Goal: Information Seeking & Learning: Learn about a topic

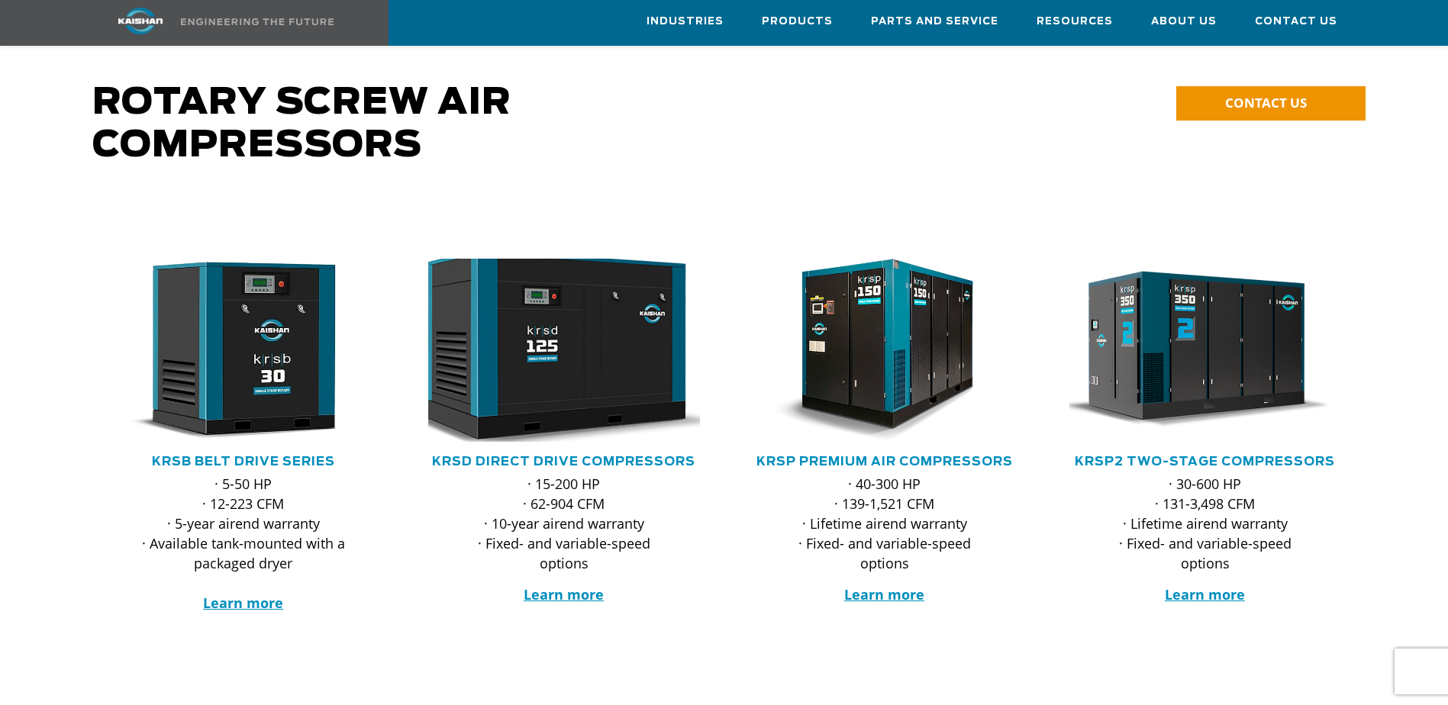
scroll to position [76, 0]
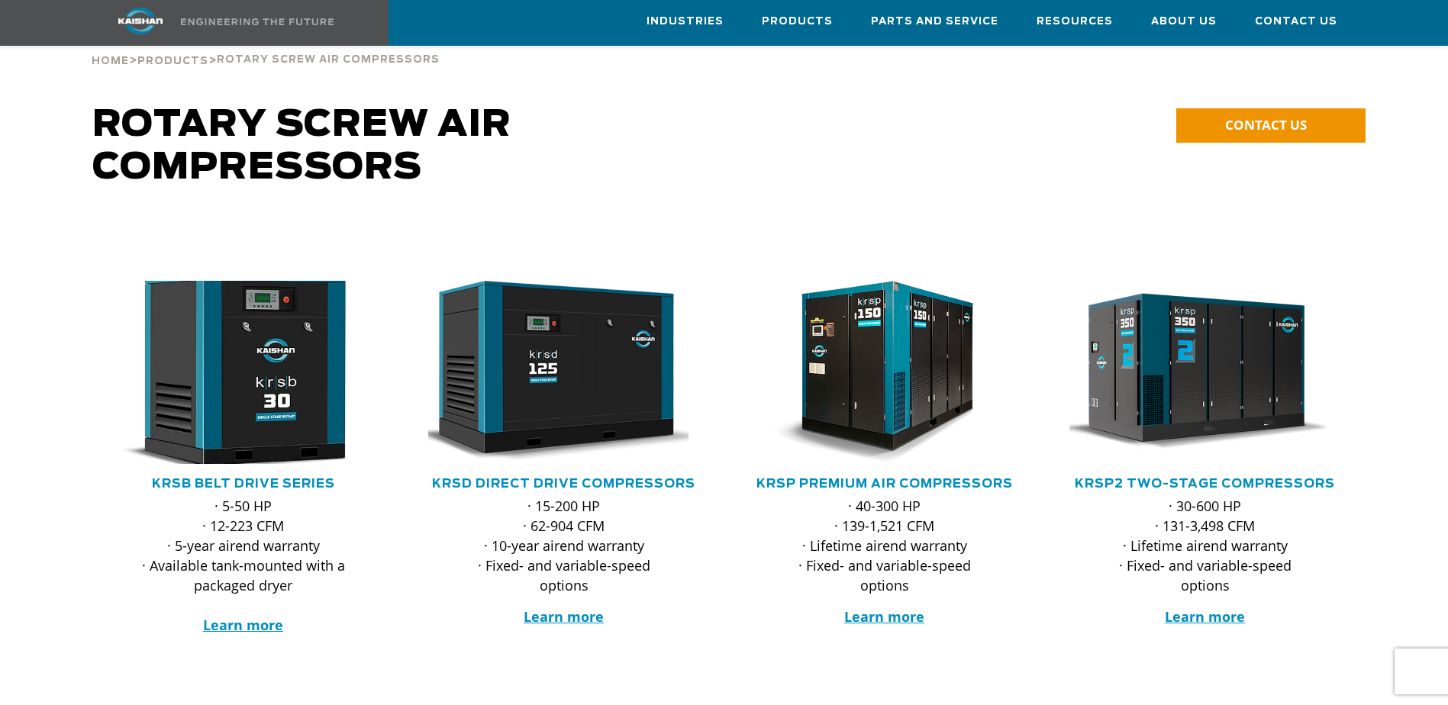
click at [235, 351] on img at bounding box center [231, 373] width 299 height 202
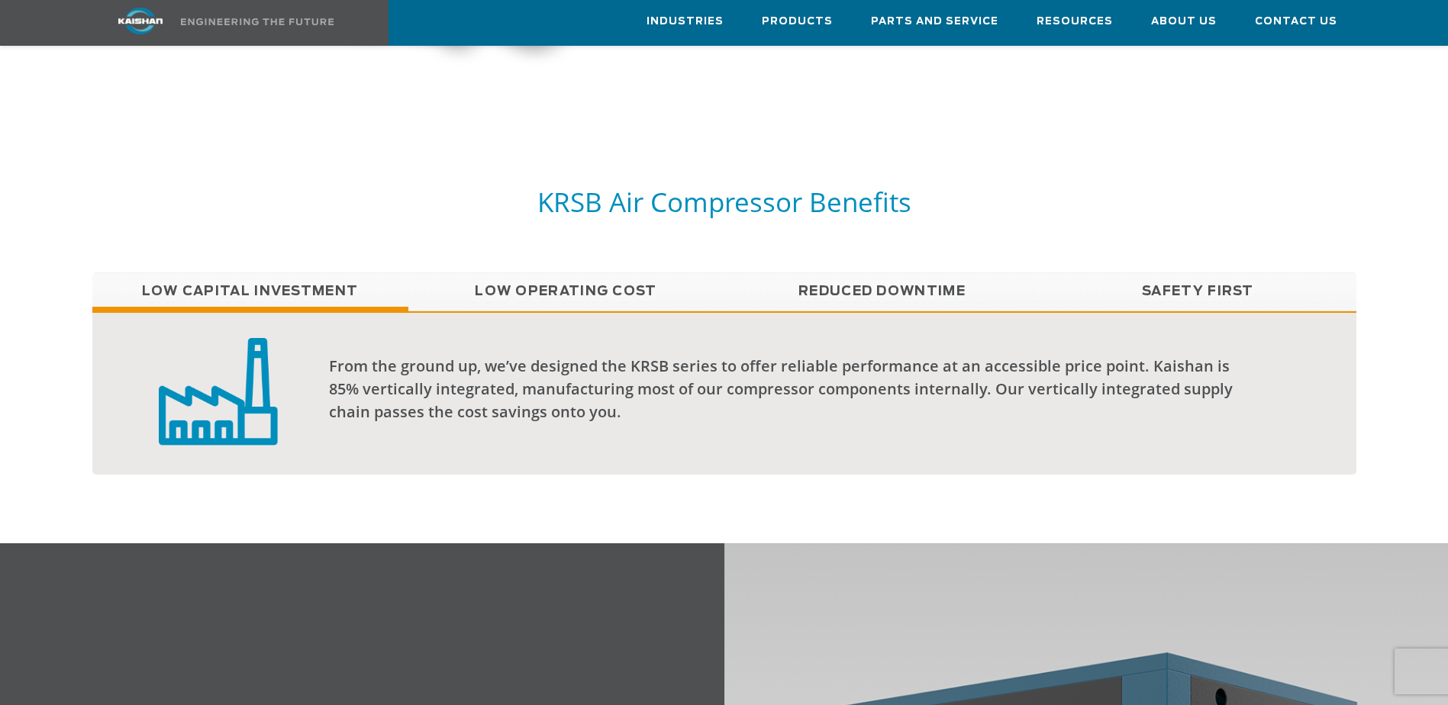
scroll to position [1298, 0]
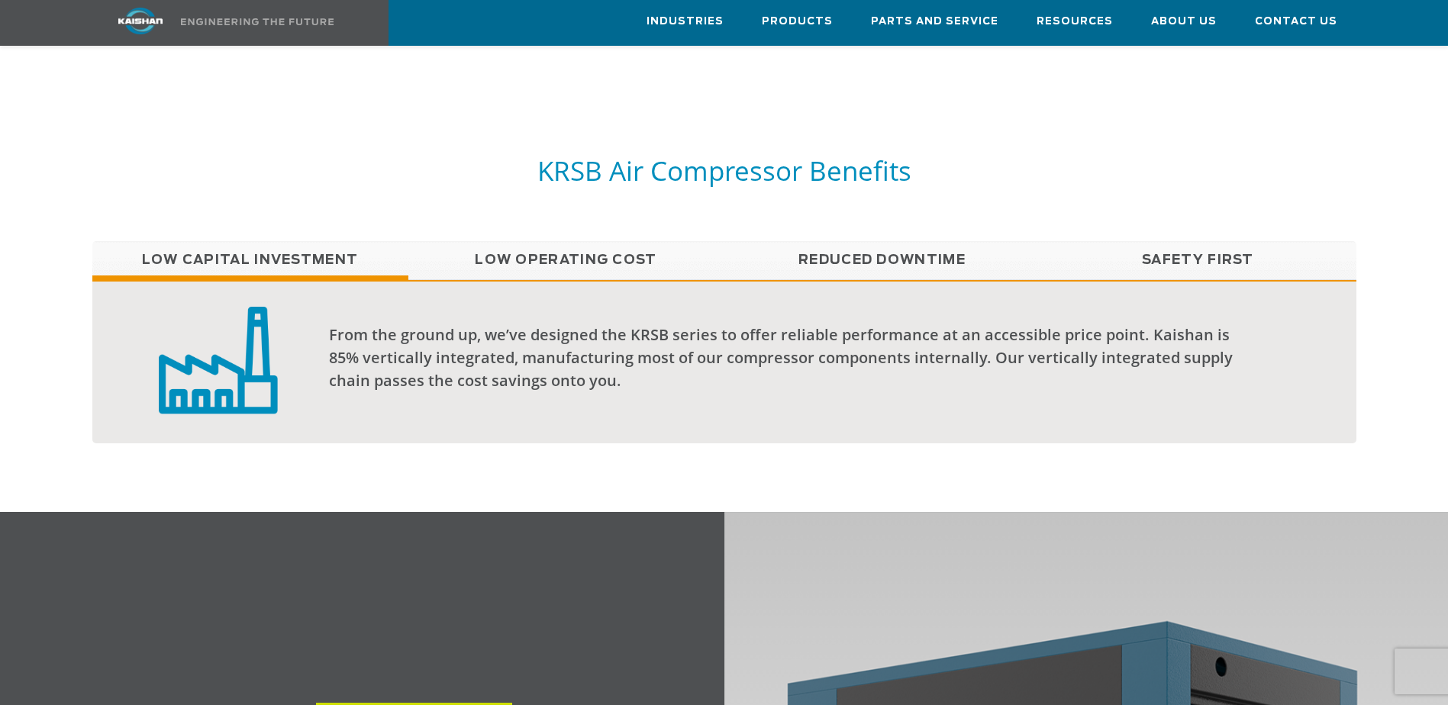
click at [574, 241] on link "Low Operating Cost" at bounding box center [566, 260] width 316 height 38
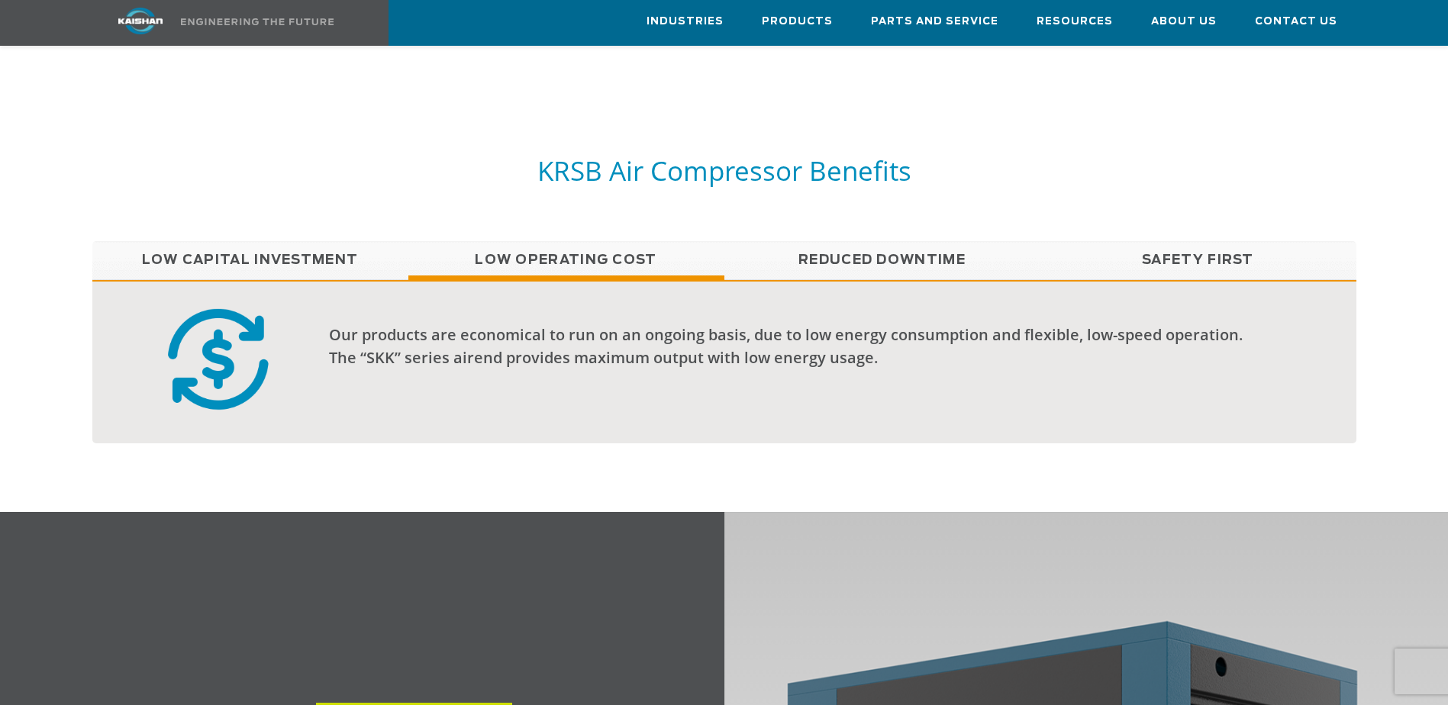
click at [954, 241] on link "Reduced Downtime" at bounding box center [882, 260] width 316 height 38
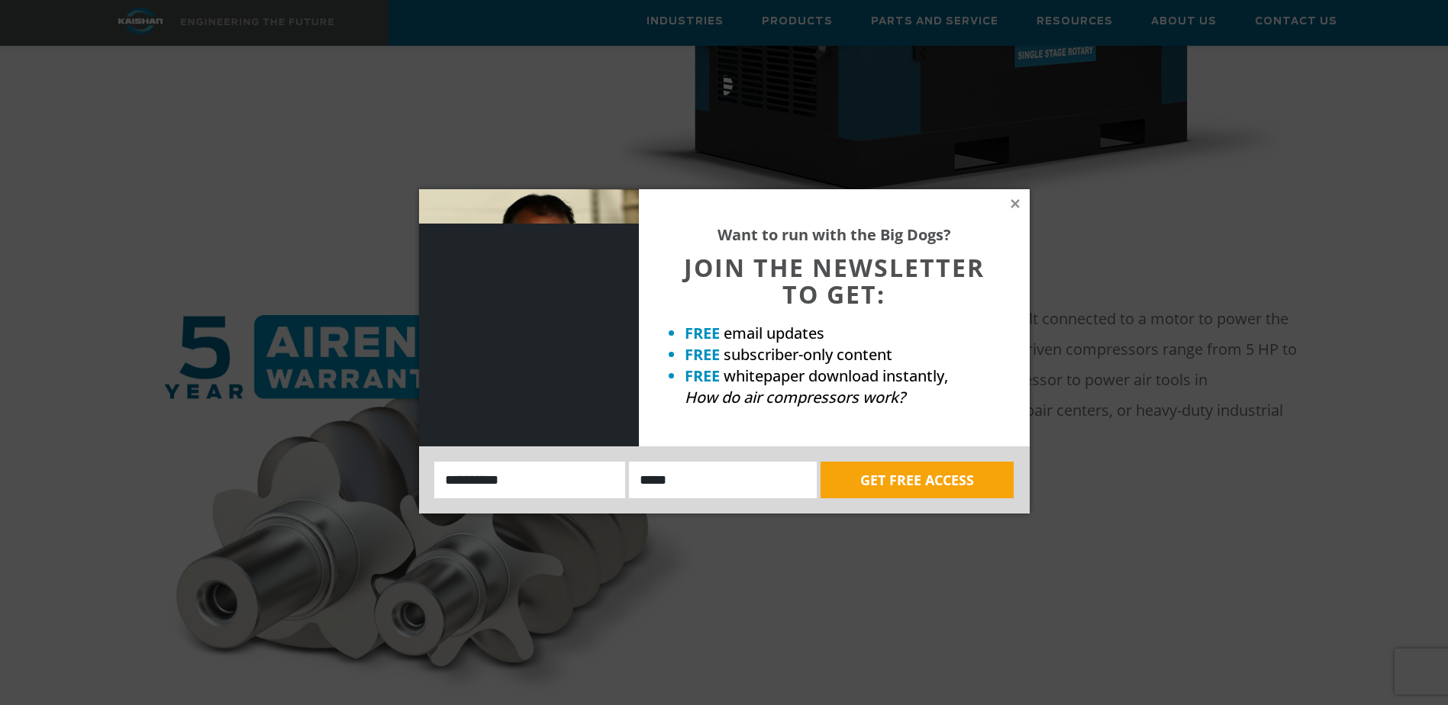
scroll to position [611, 0]
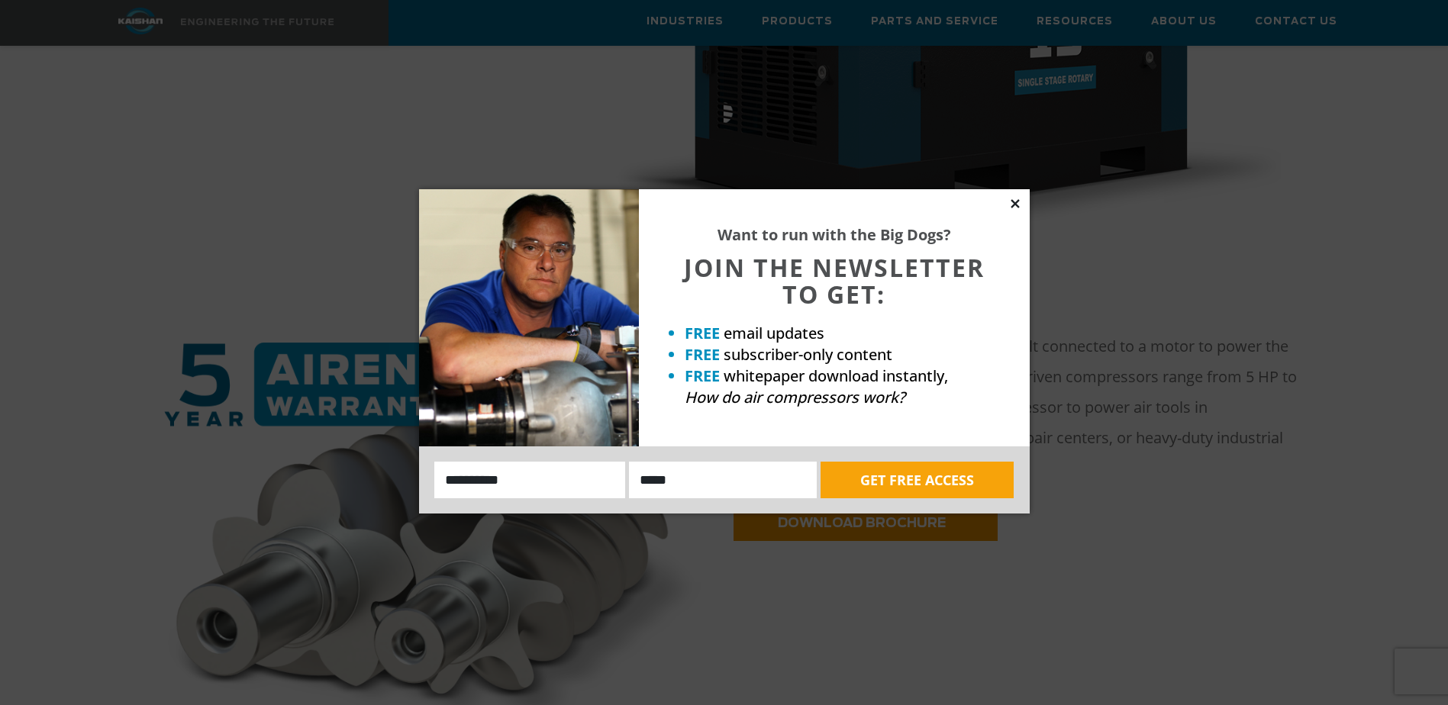
click at [1015, 202] on icon at bounding box center [1015, 204] width 14 height 14
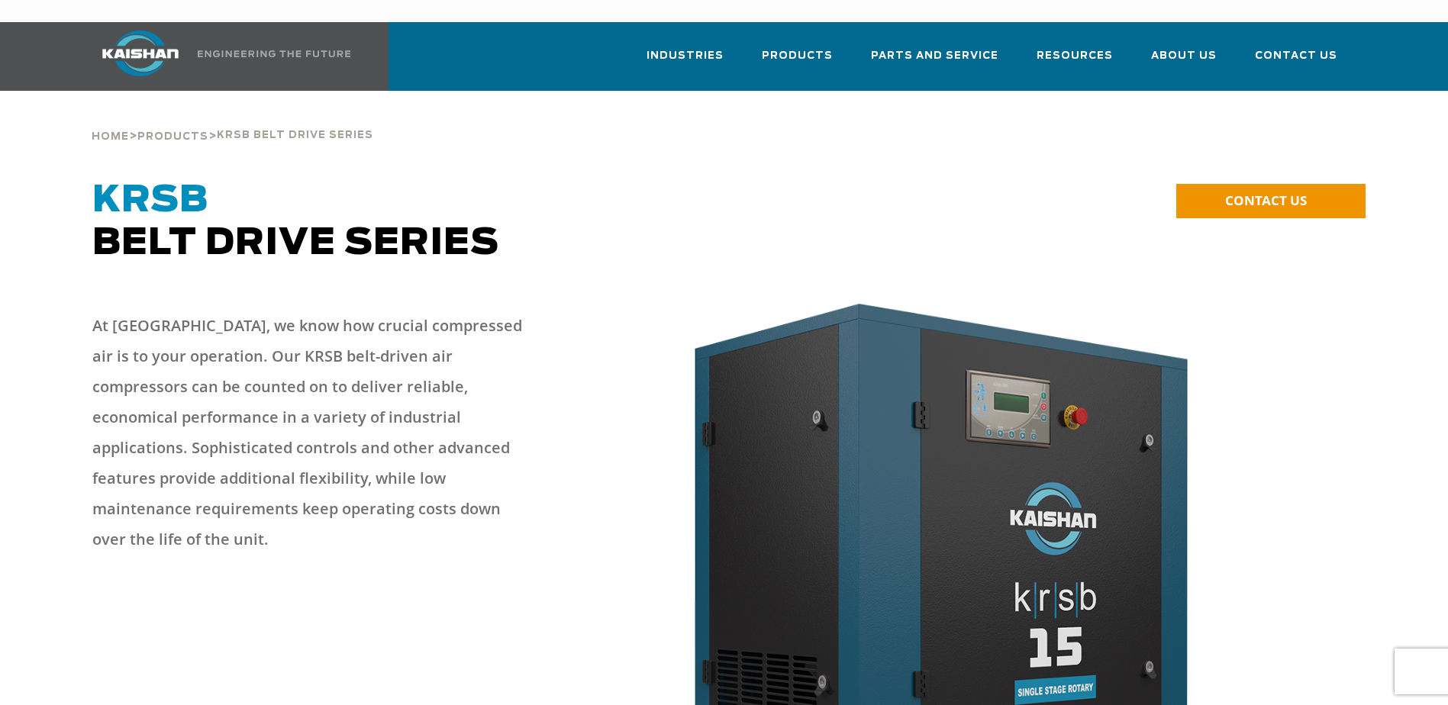
scroll to position [0, 0]
